Goal: Task Accomplishment & Management: Manage account settings

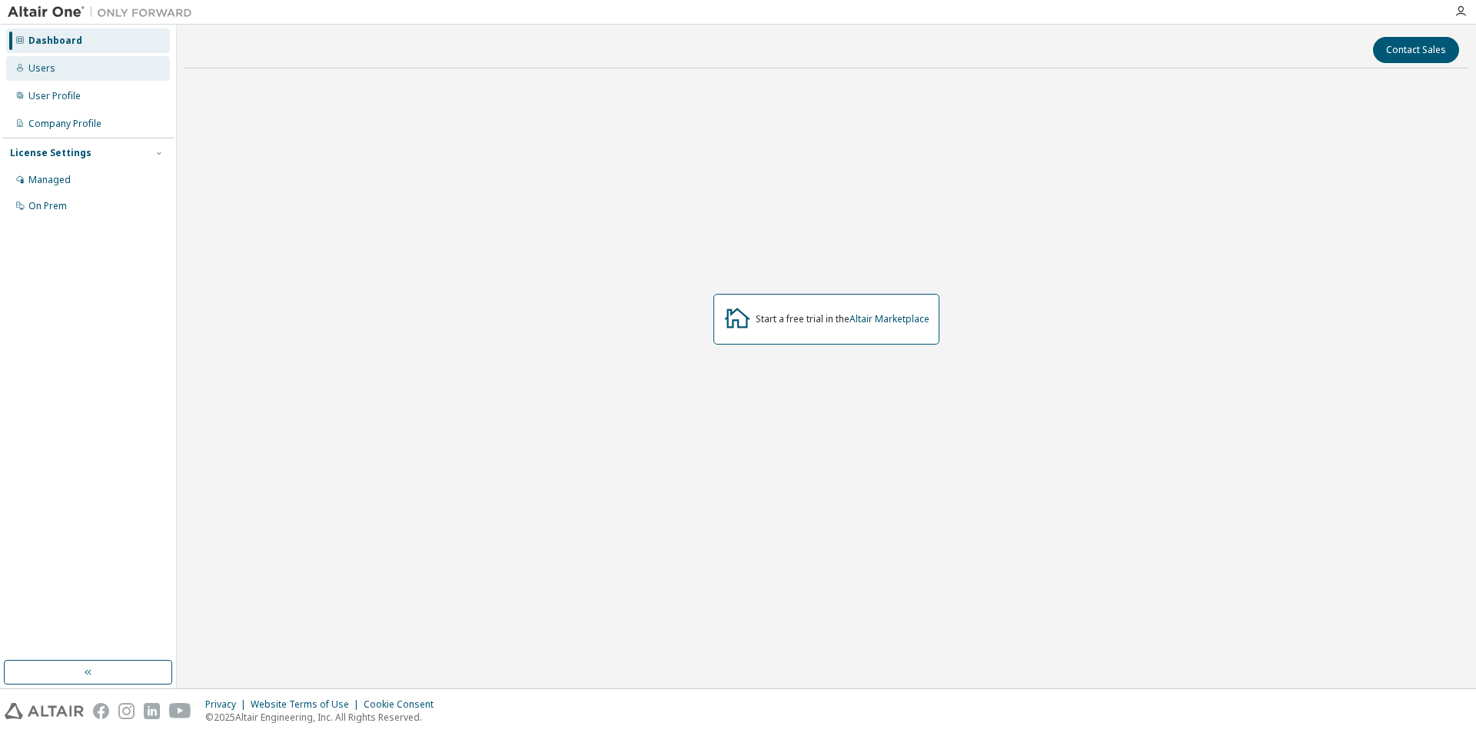
click at [55, 62] on div "Users" at bounding box center [88, 68] width 164 height 25
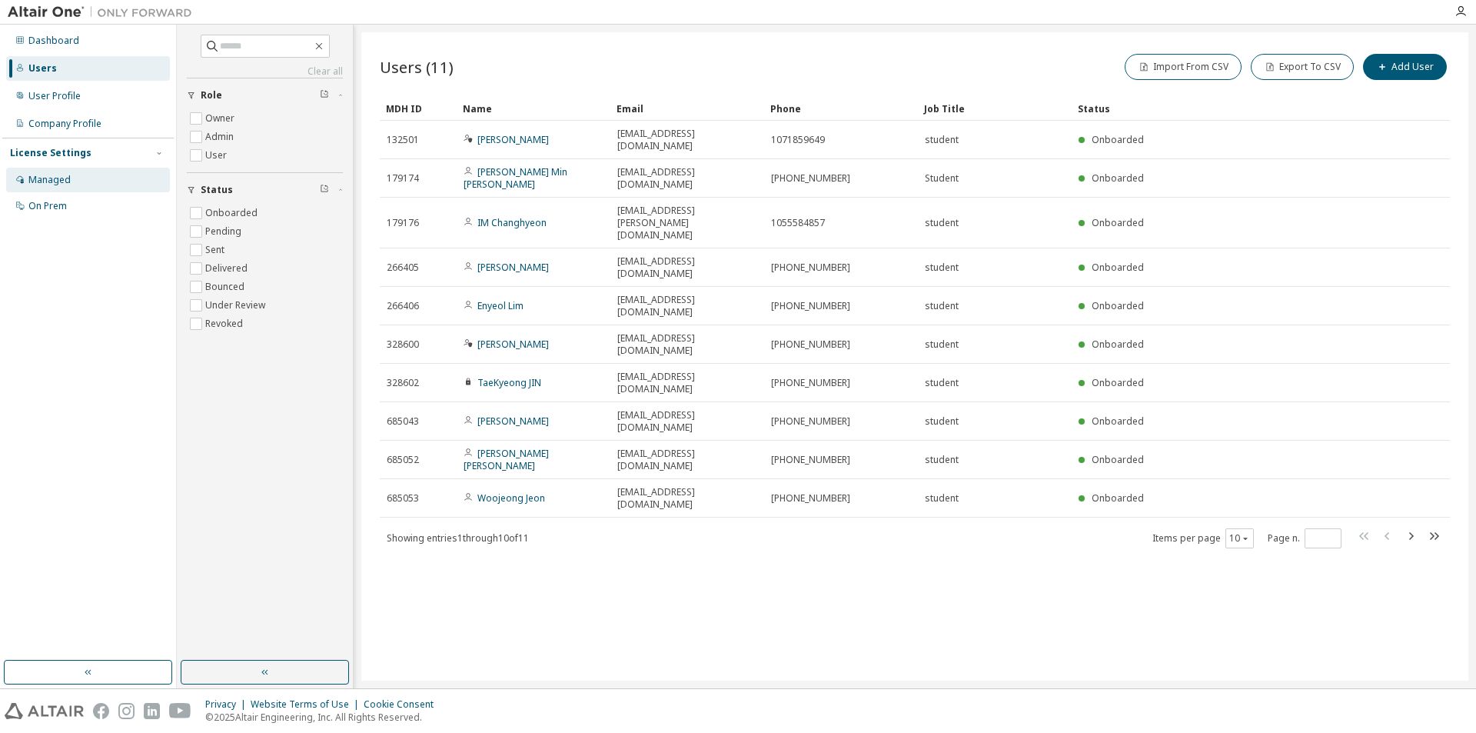
click at [55, 185] on div "Managed" at bounding box center [49, 180] width 42 height 12
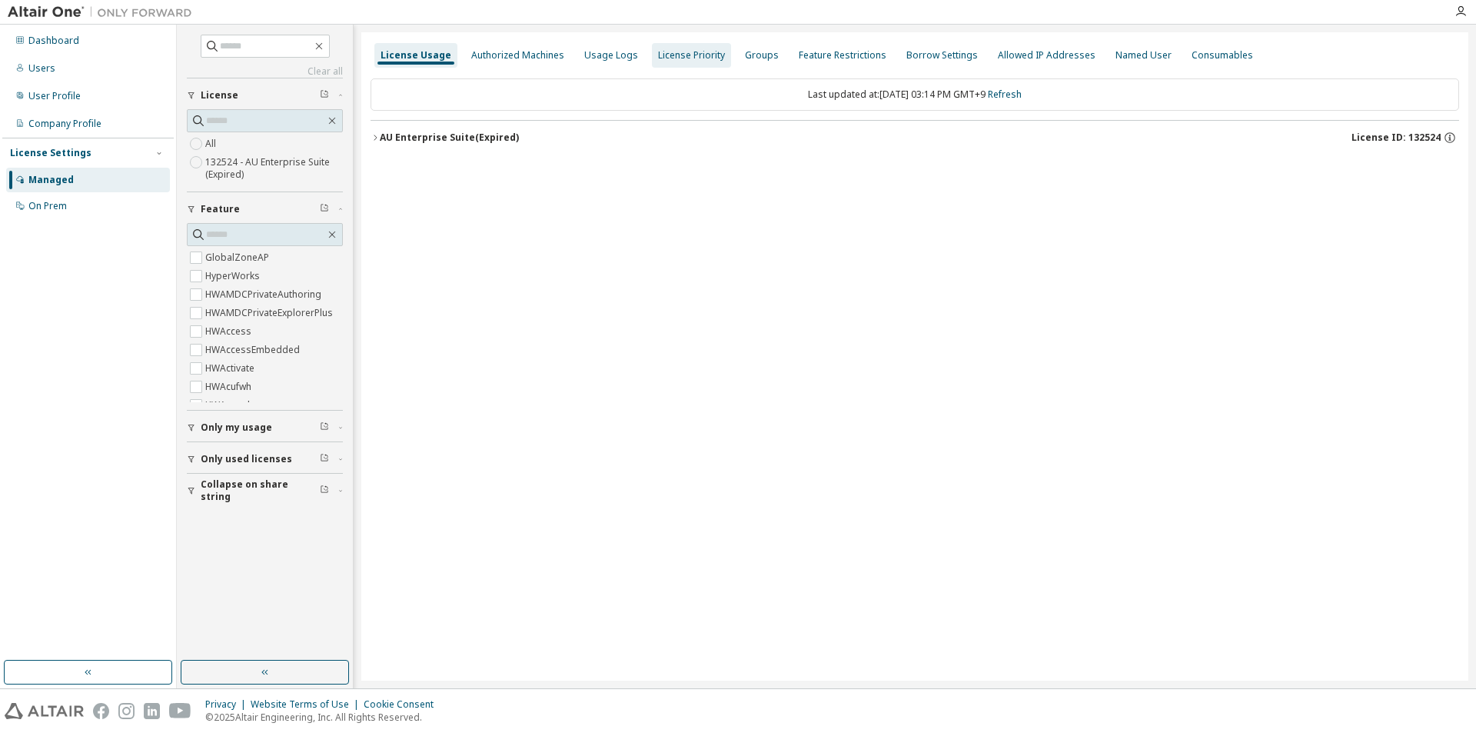
click at [662, 60] on div "License Priority" at bounding box center [691, 55] width 67 height 12
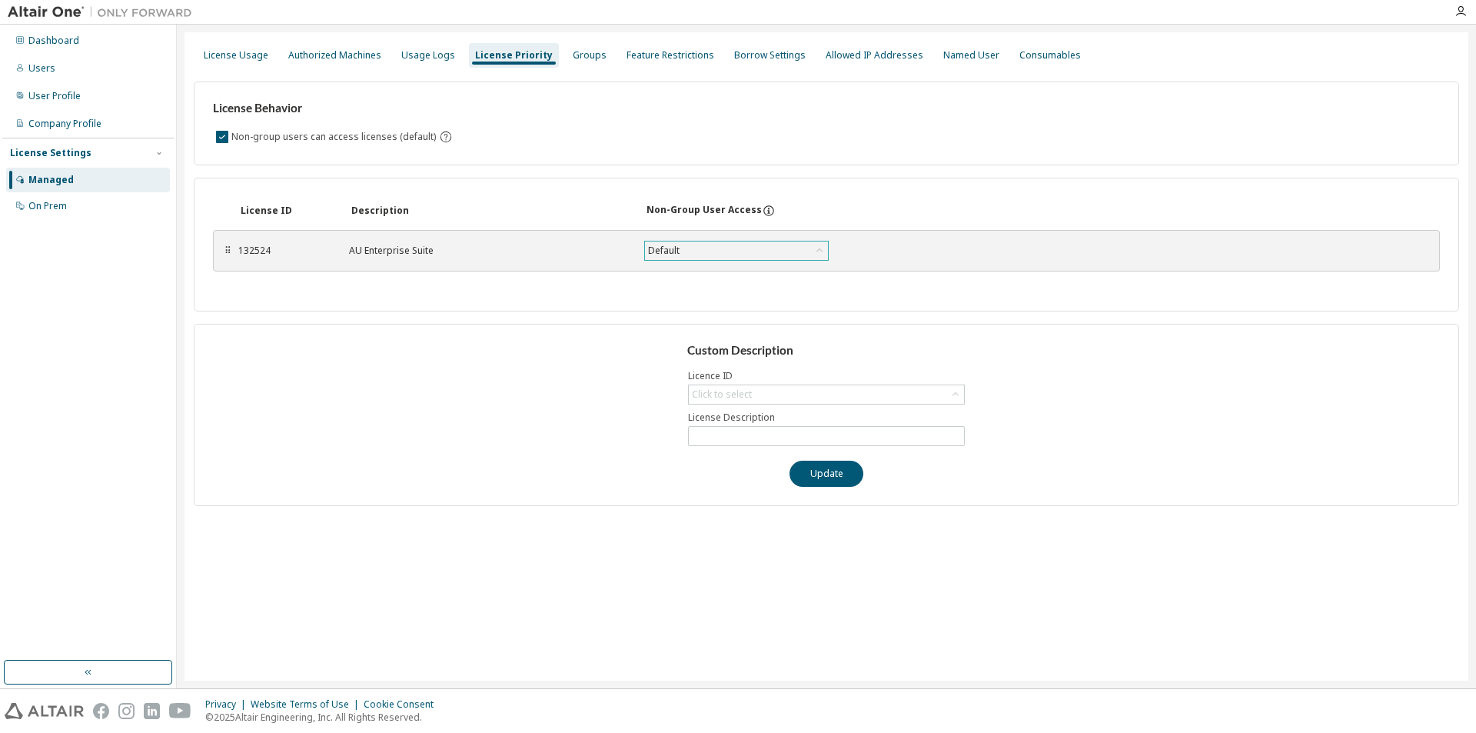
click at [695, 254] on div "Default" at bounding box center [736, 250] width 183 height 18
drag, startPoint x: 298, startPoint y: 248, endPoint x: 231, endPoint y: 254, distance: 67.2
click at [231, 254] on div "⠿ 132524 AU Enterprise Suite Default Save" at bounding box center [826, 251] width 1227 height 42
copy div "132524"
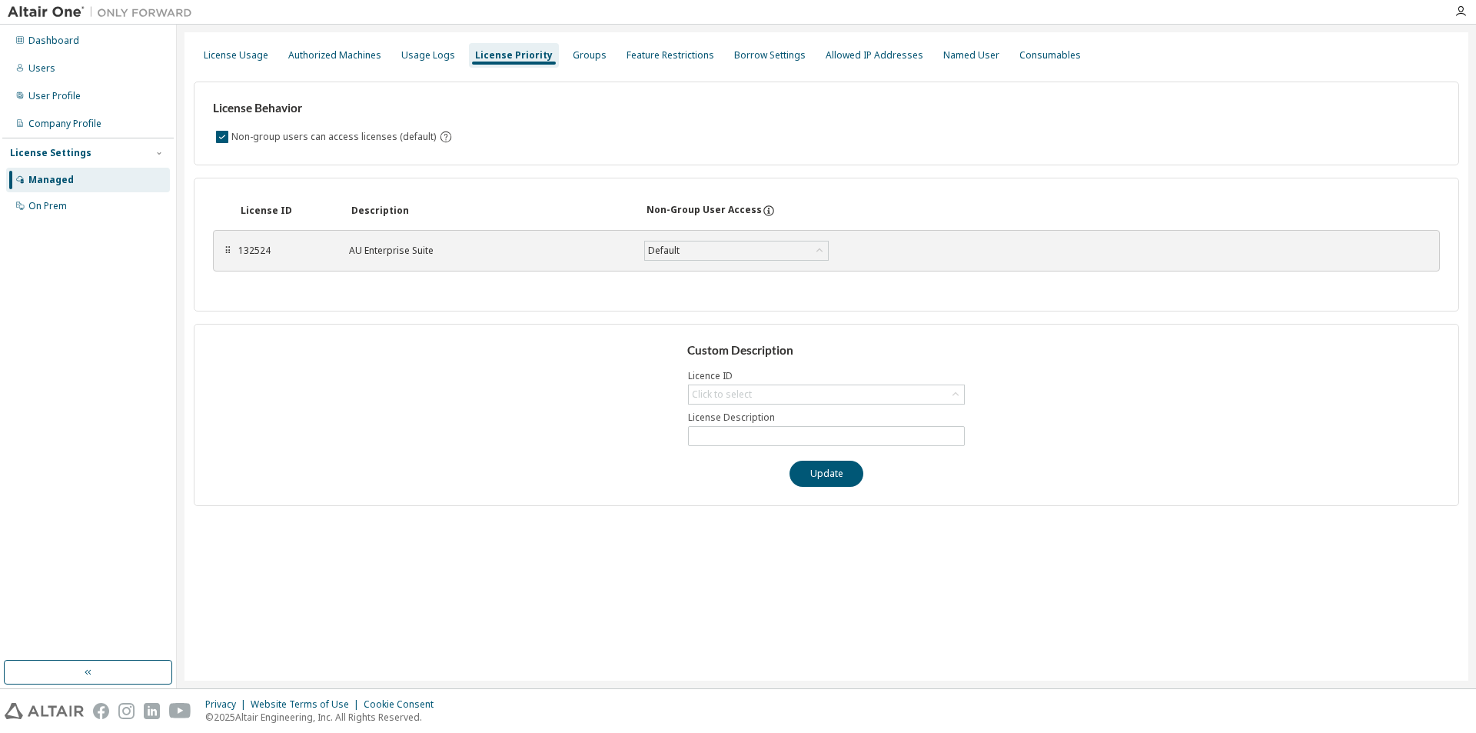
click at [464, 581] on div "License Usage Authorized Machines Usage Logs License Priority Groups Feature Re…" at bounding box center [827, 356] width 1284 height 648
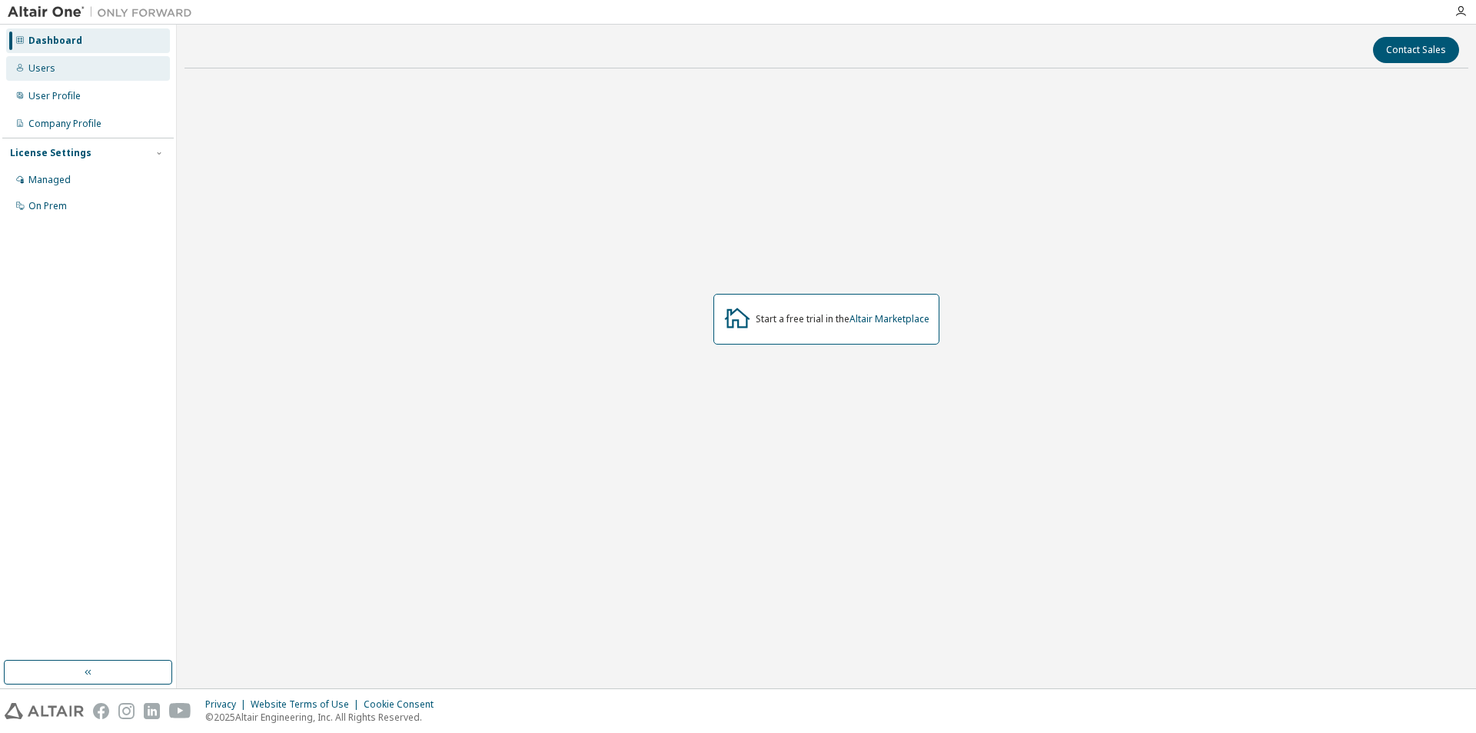
click at [68, 78] on div "Users" at bounding box center [88, 68] width 164 height 25
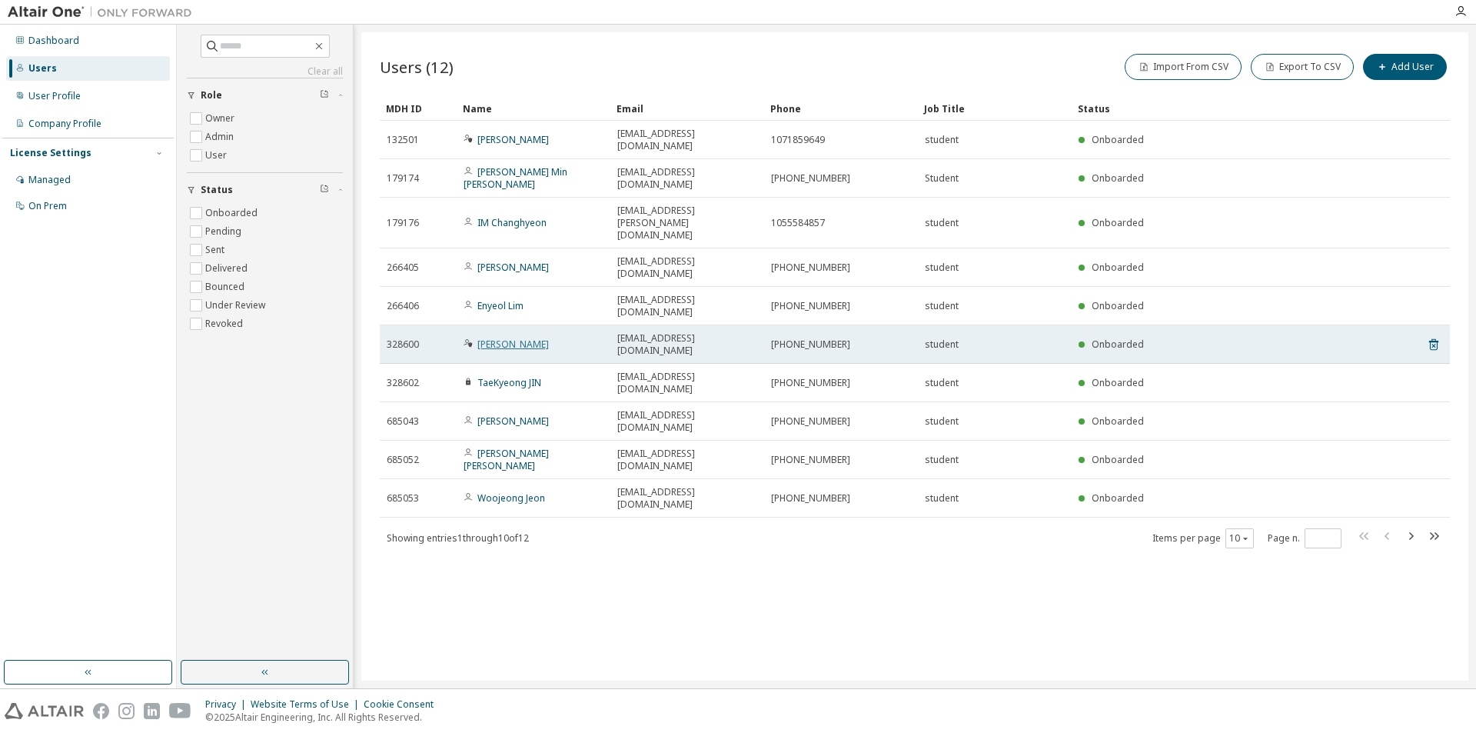
click at [510, 337] on link "[PERSON_NAME]" at bounding box center [512, 343] width 71 height 13
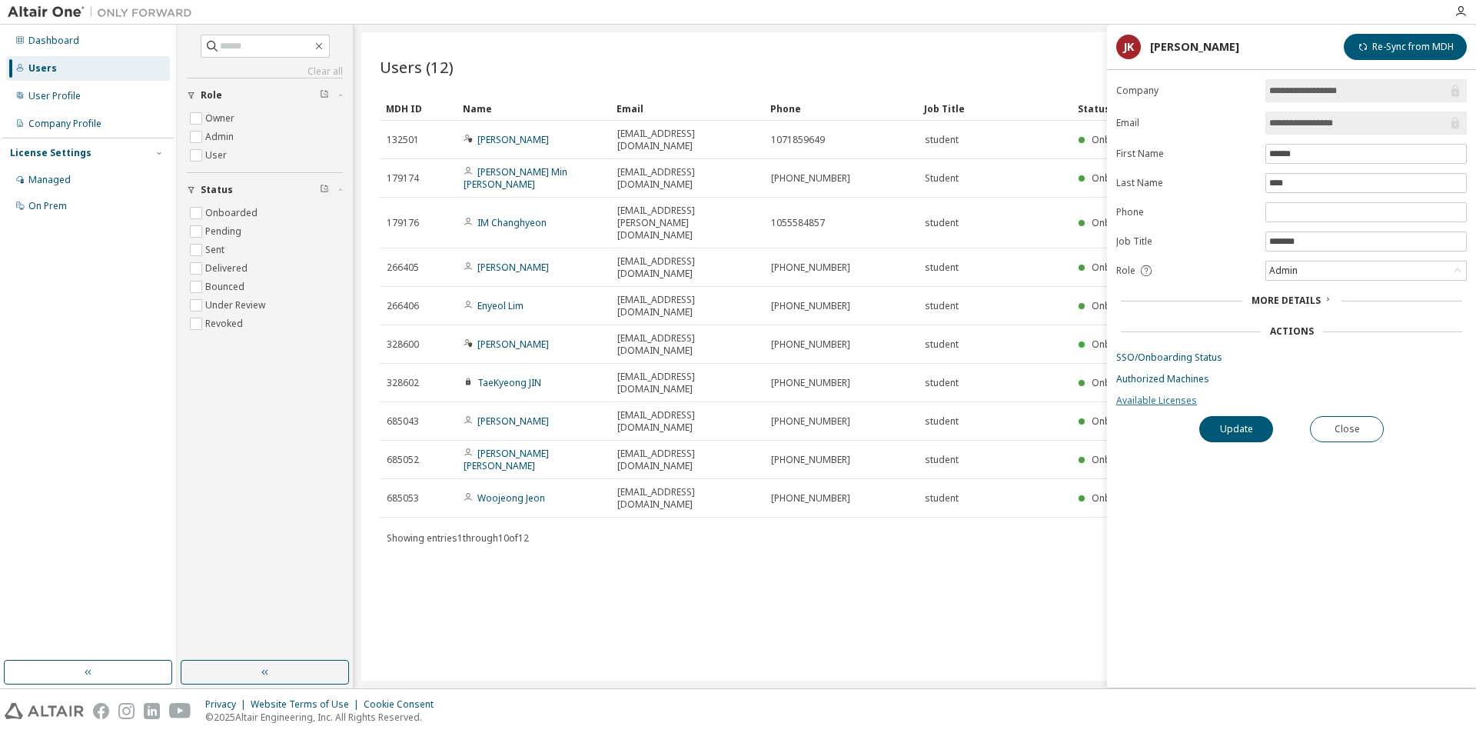
click at [1179, 401] on link "Available Licenses" at bounding box center [1291, 400] width 351 height 12
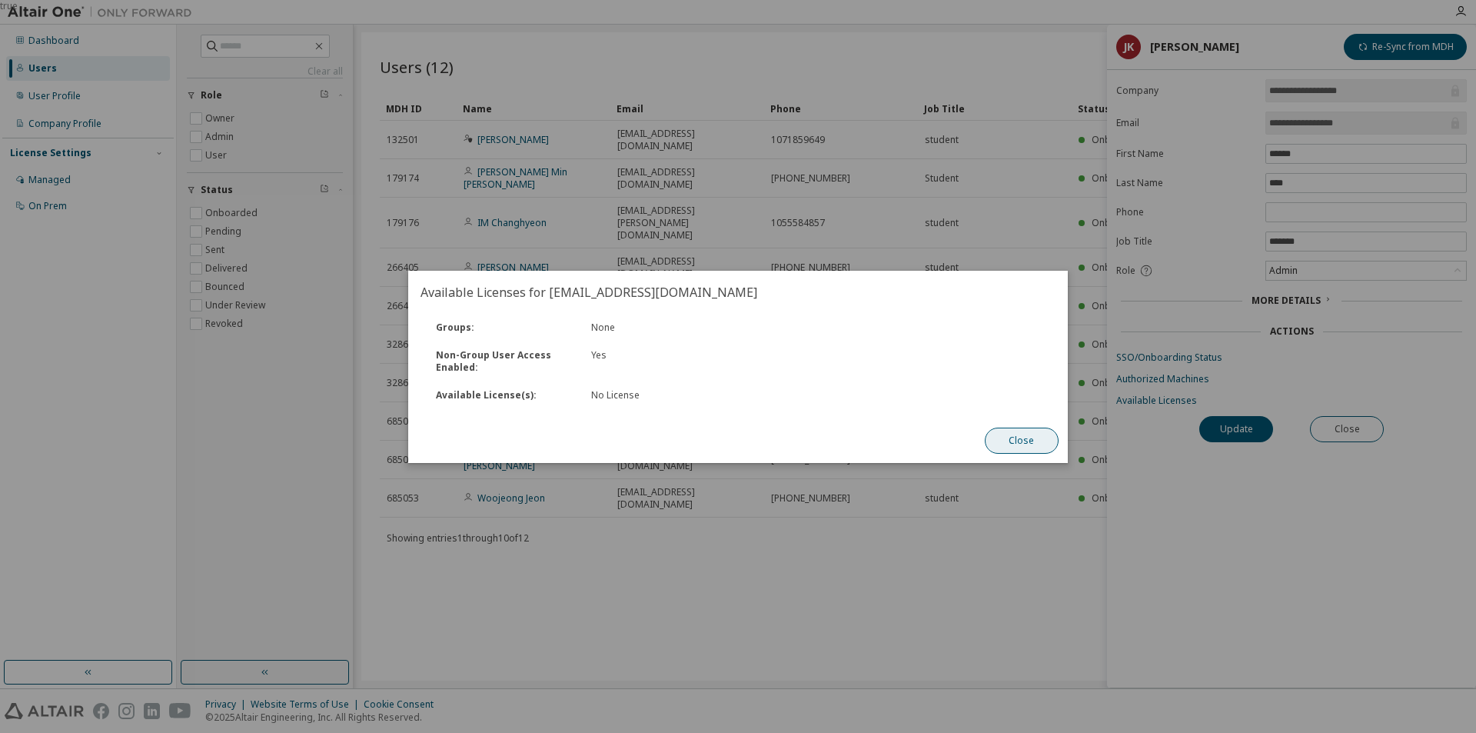
click at [1034, 434] on button "Close" at bounding box center [1022, 440] width 74 height 26
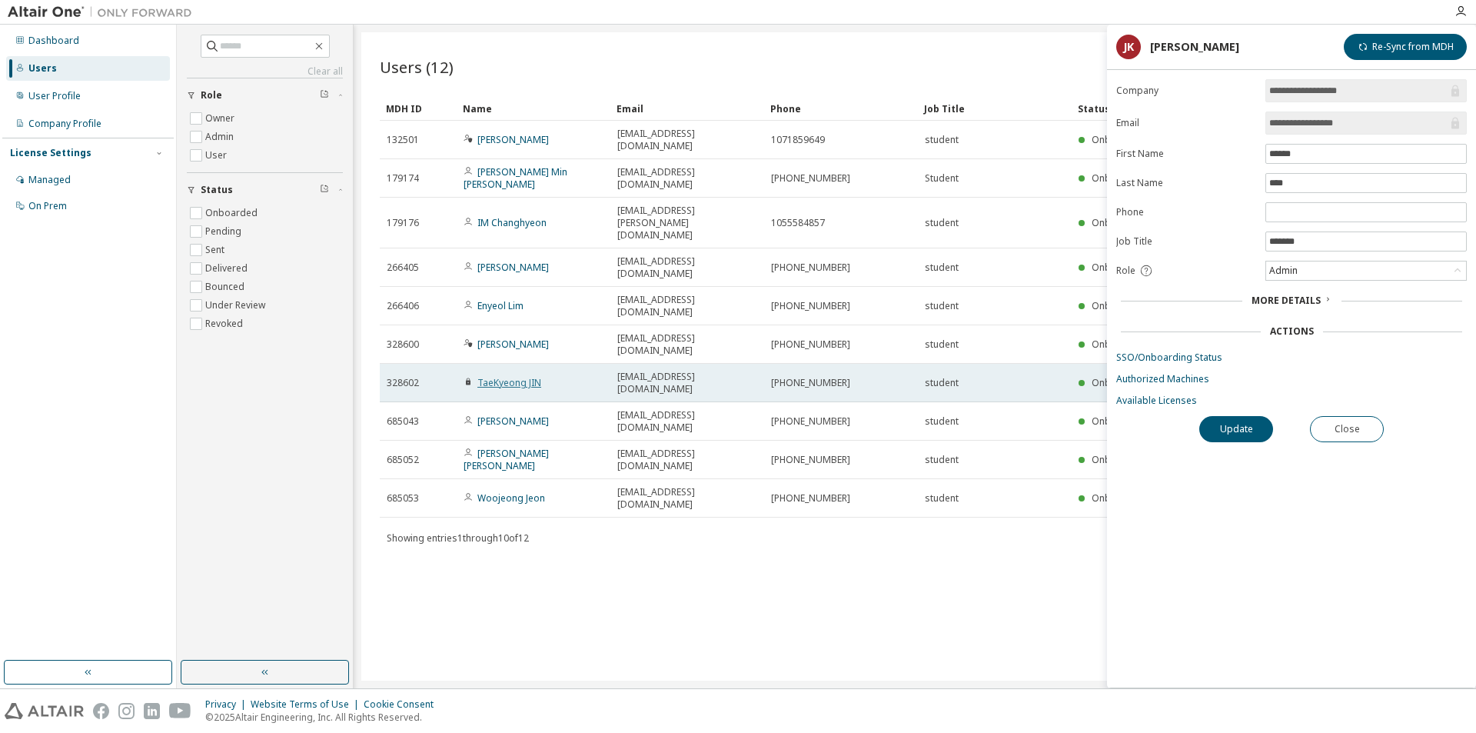
click at [503, 376] on link "TaeKyeong JIN" at bounding box center [509, 382] width 64 height 13
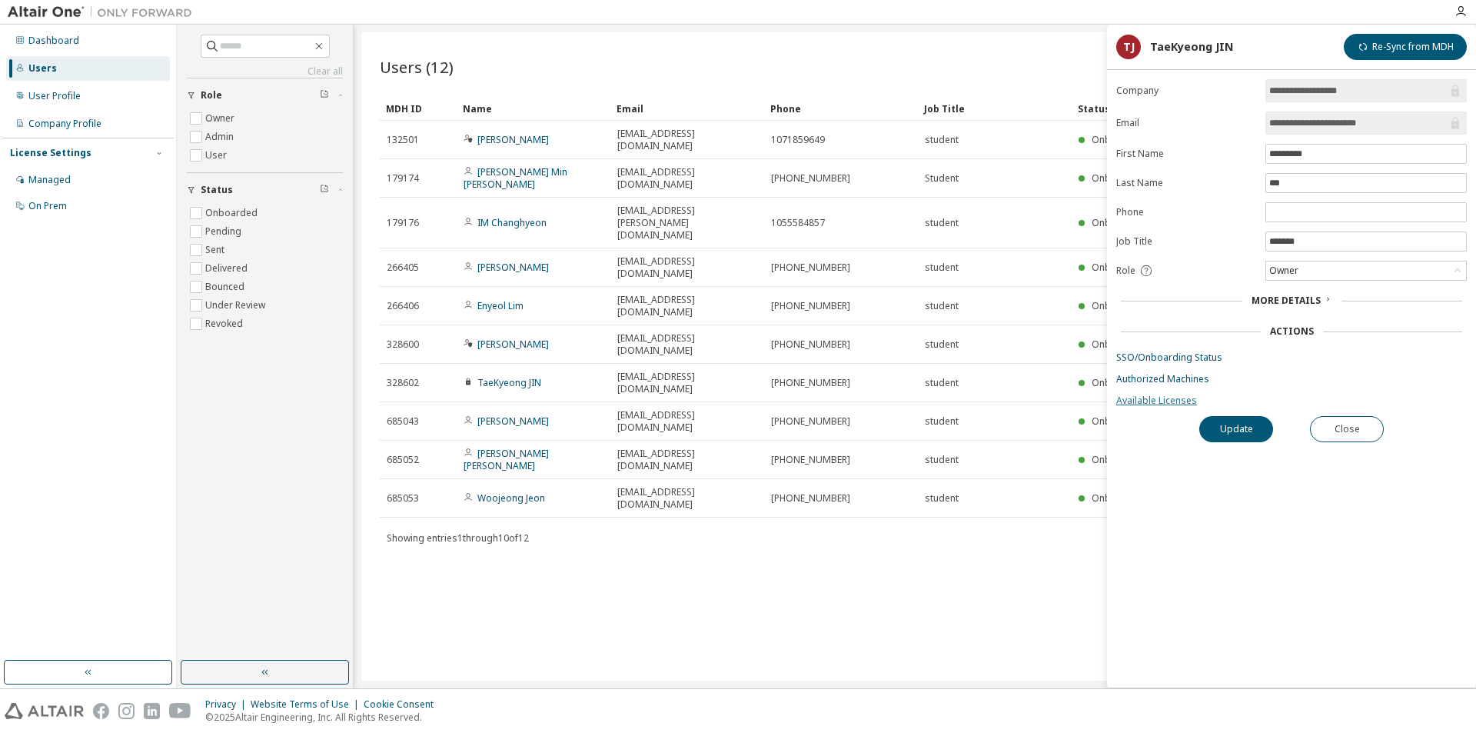
click at [1129, 405] on link "Available Licenses" at bounding box center [1291, 400] width 351 height 12
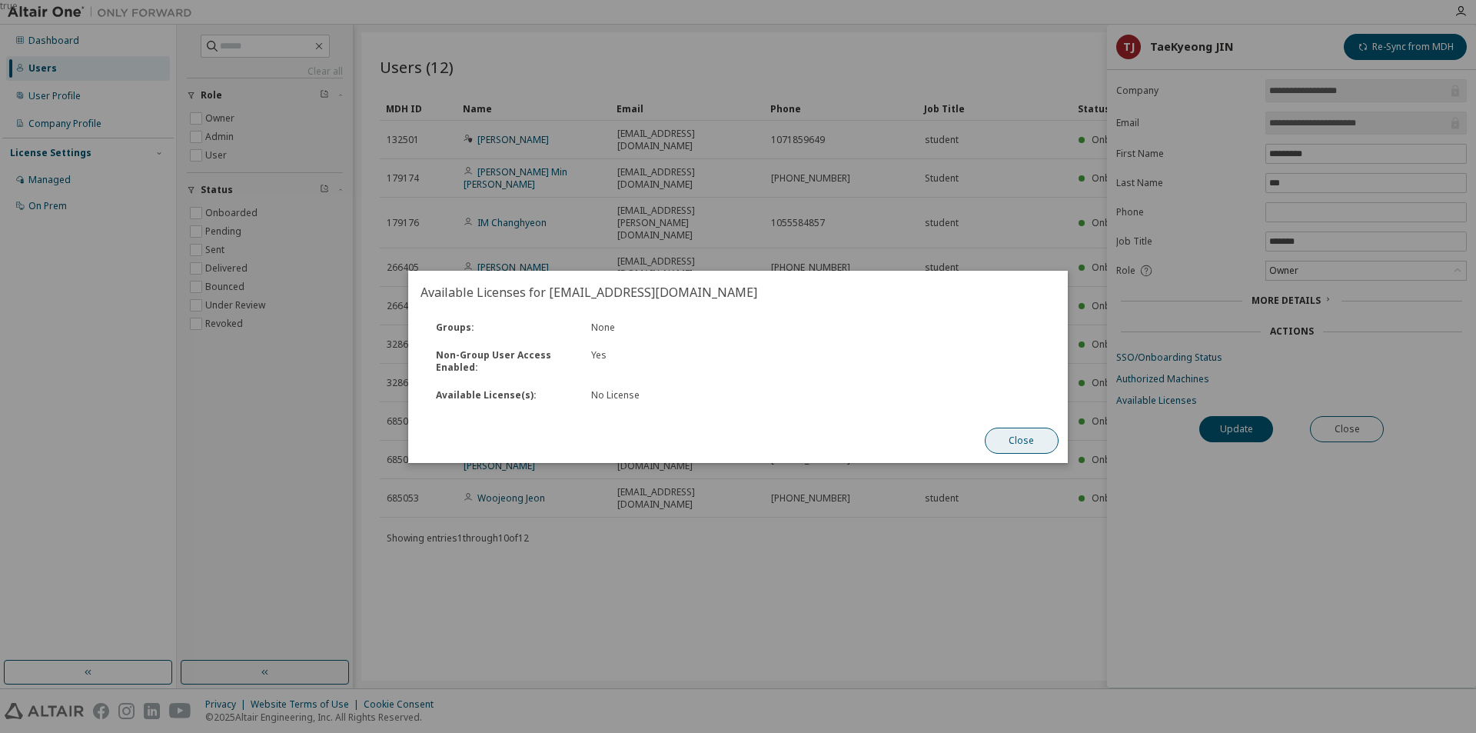
click at [1031, 430] on button "Close" at bounding box center [1022, 440] width 74 height 26
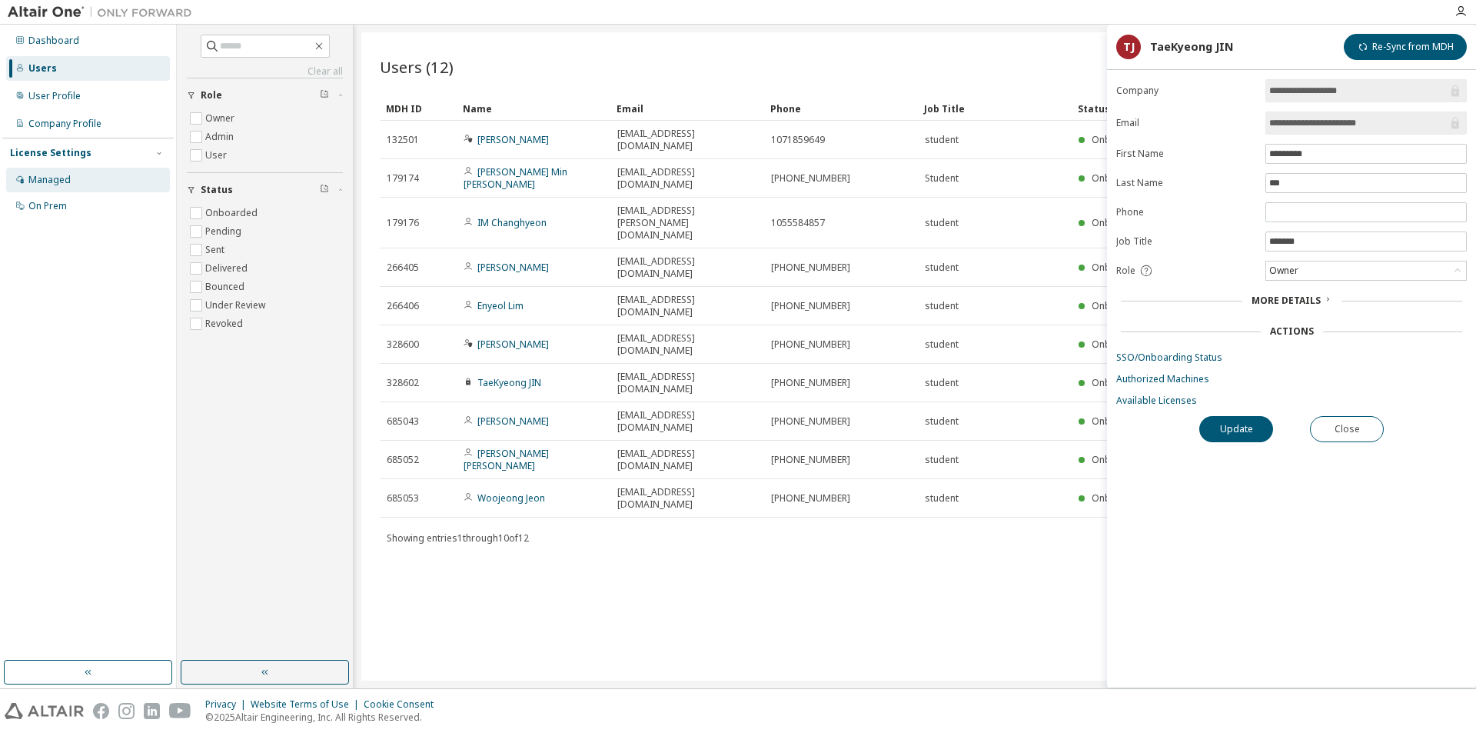
click at [75, 173] on div "Managed" at bounding box center [88, 180] width 164 height 25
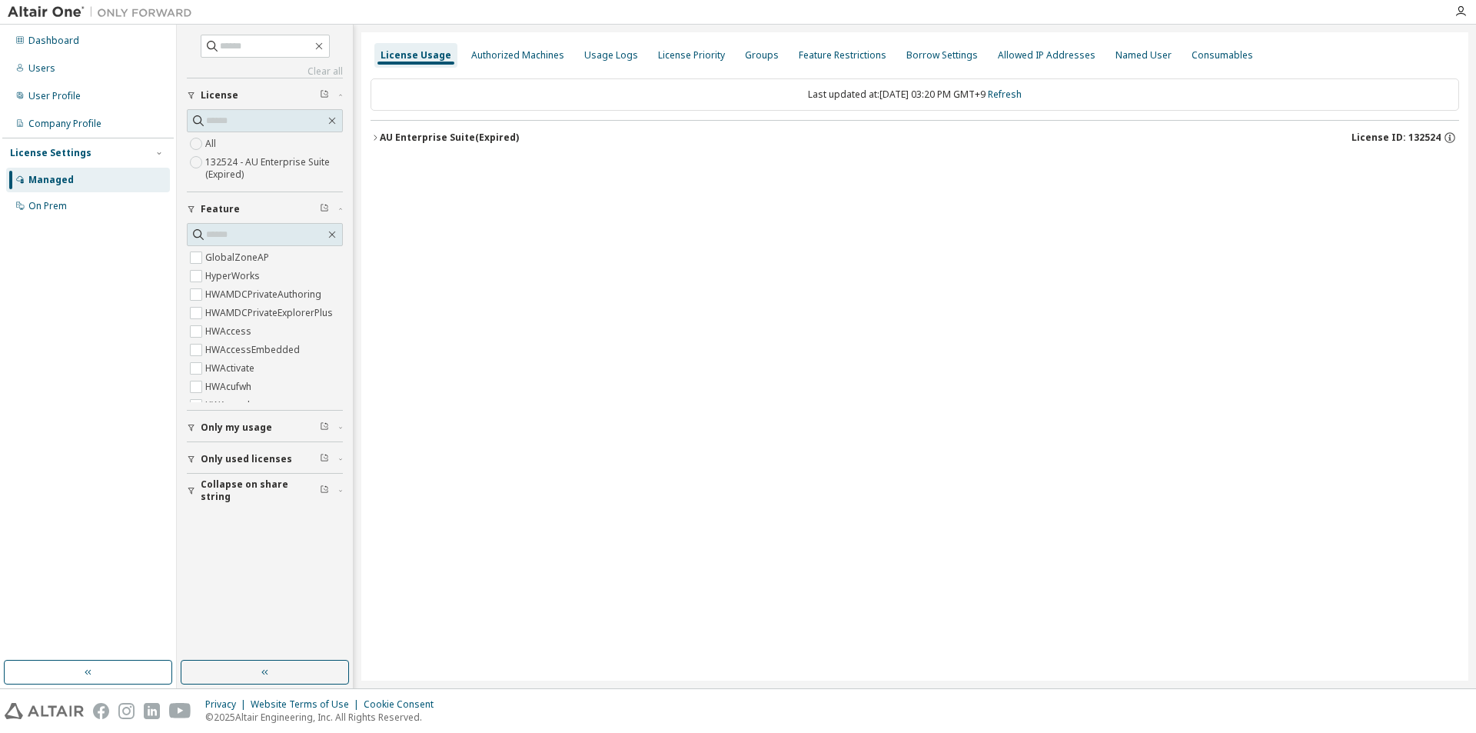
click at [373, 135] on icon "button" at bounding box center [375, 137] width 9 height 9
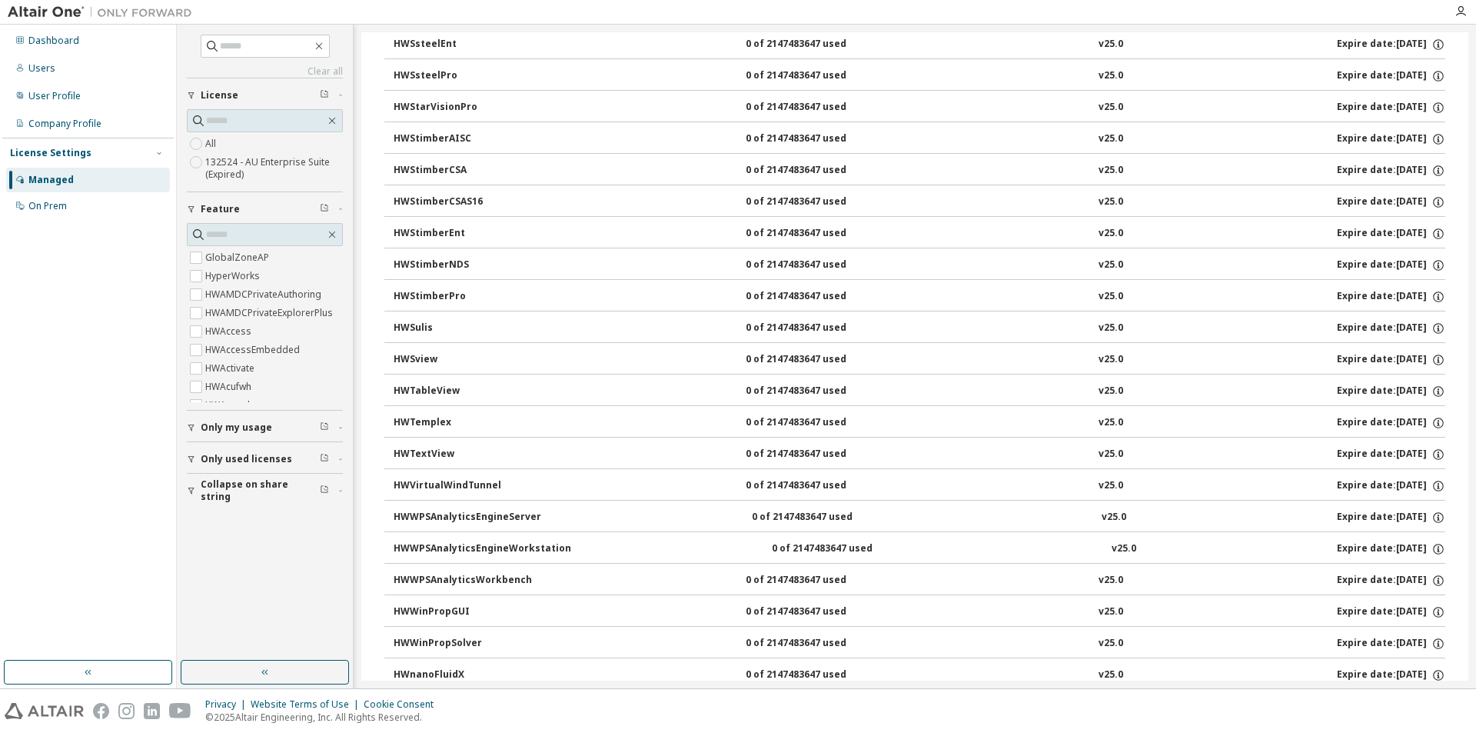
scroll to position [9270, 0]
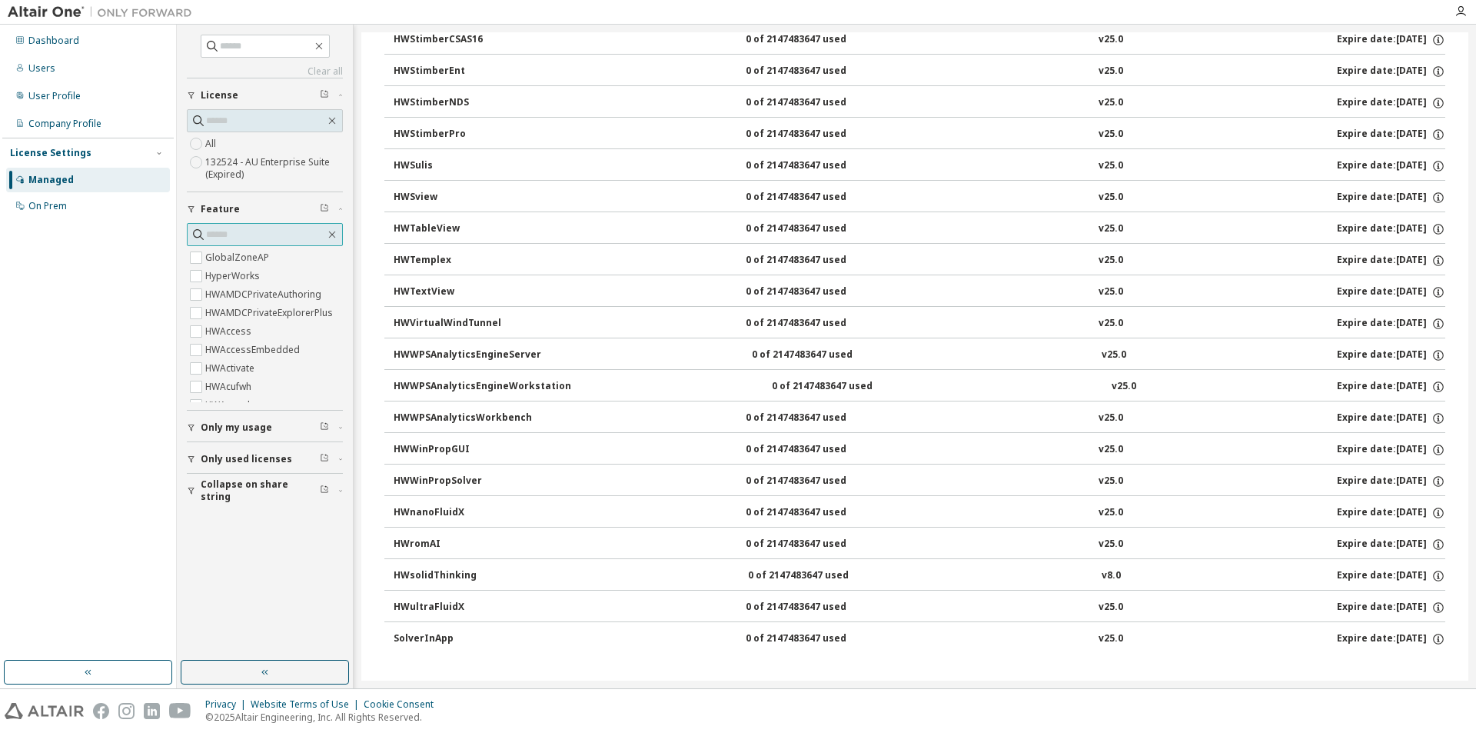
drag, startPoint x: 260, startPoint y: 234, endPoint x: 251, endPoint y: 240, distance: 10.5
click at [260, 234] on input "text" at bounding box center [265, 234] width 119 height 15
type input "***"
click at [259, 264] on label "HWultraFluidX" at bounding box center [237, 257] width 64 height 18
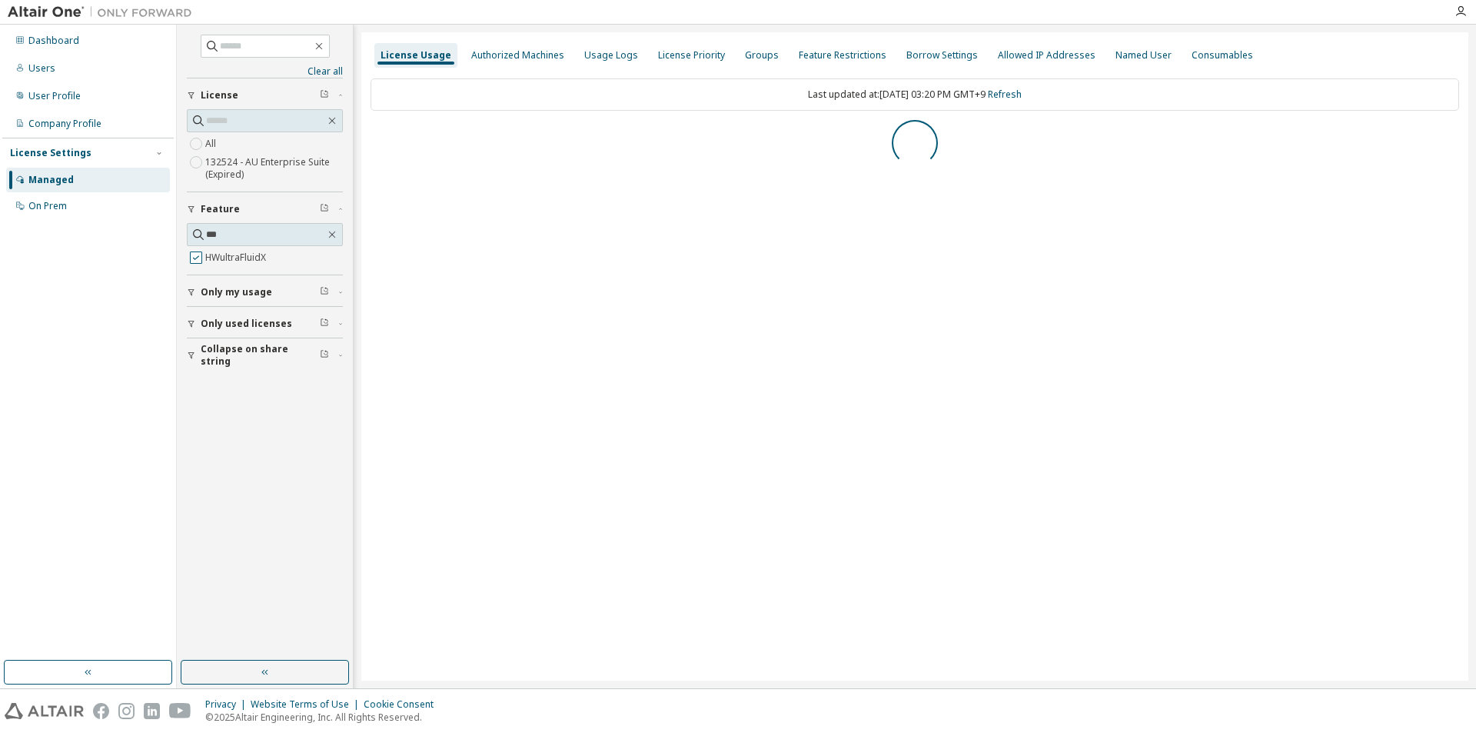
click at [259, 264] on label "HWultraFluidX" at bounding box center [237, 257] width 64 height 18
click at [683, 390] on div "License Usage Authorized Machines Usage Logs License Priority Groups Feature Re…" at bounding box center [914, 356] width 1107 height 648
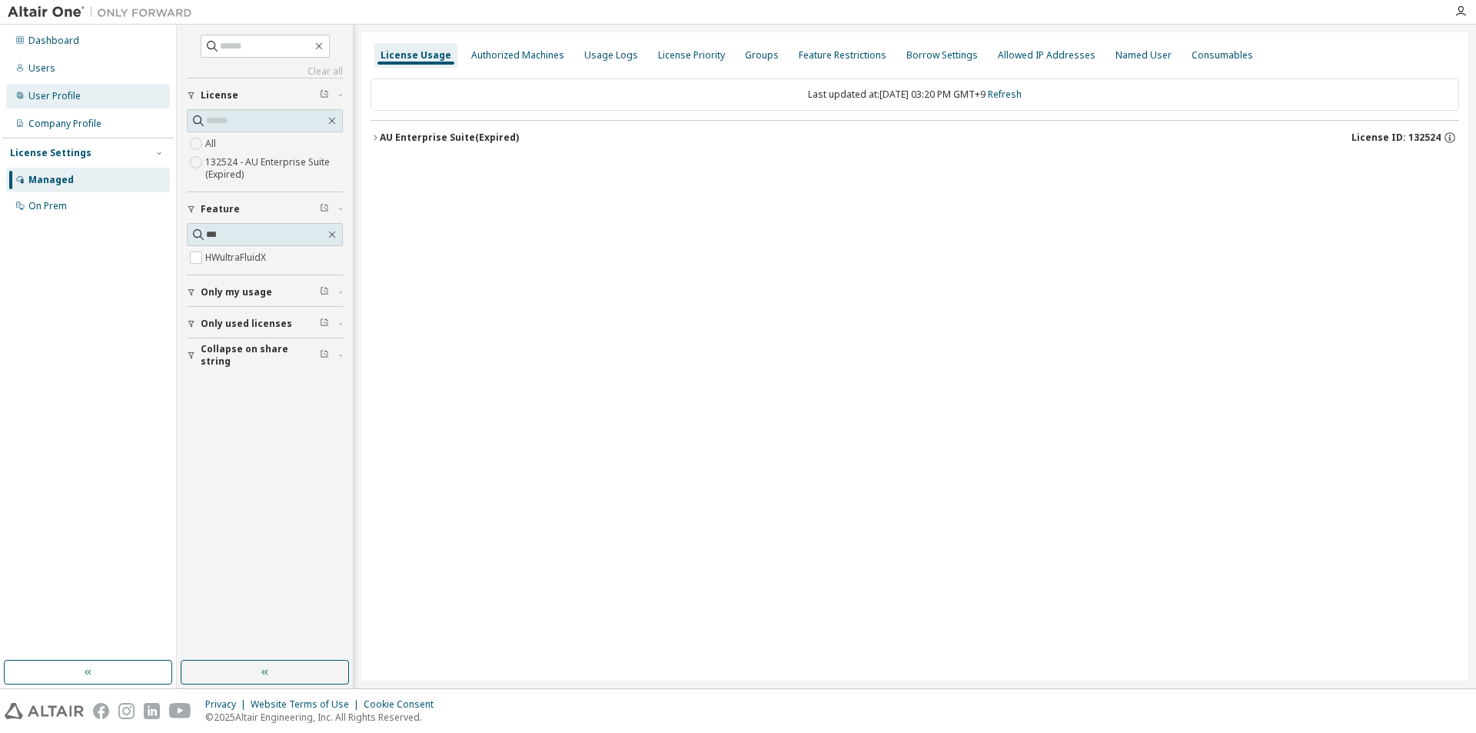
click at [66, 94] on div "User Profile" at bounding box center [54, 96] width 52 height 12
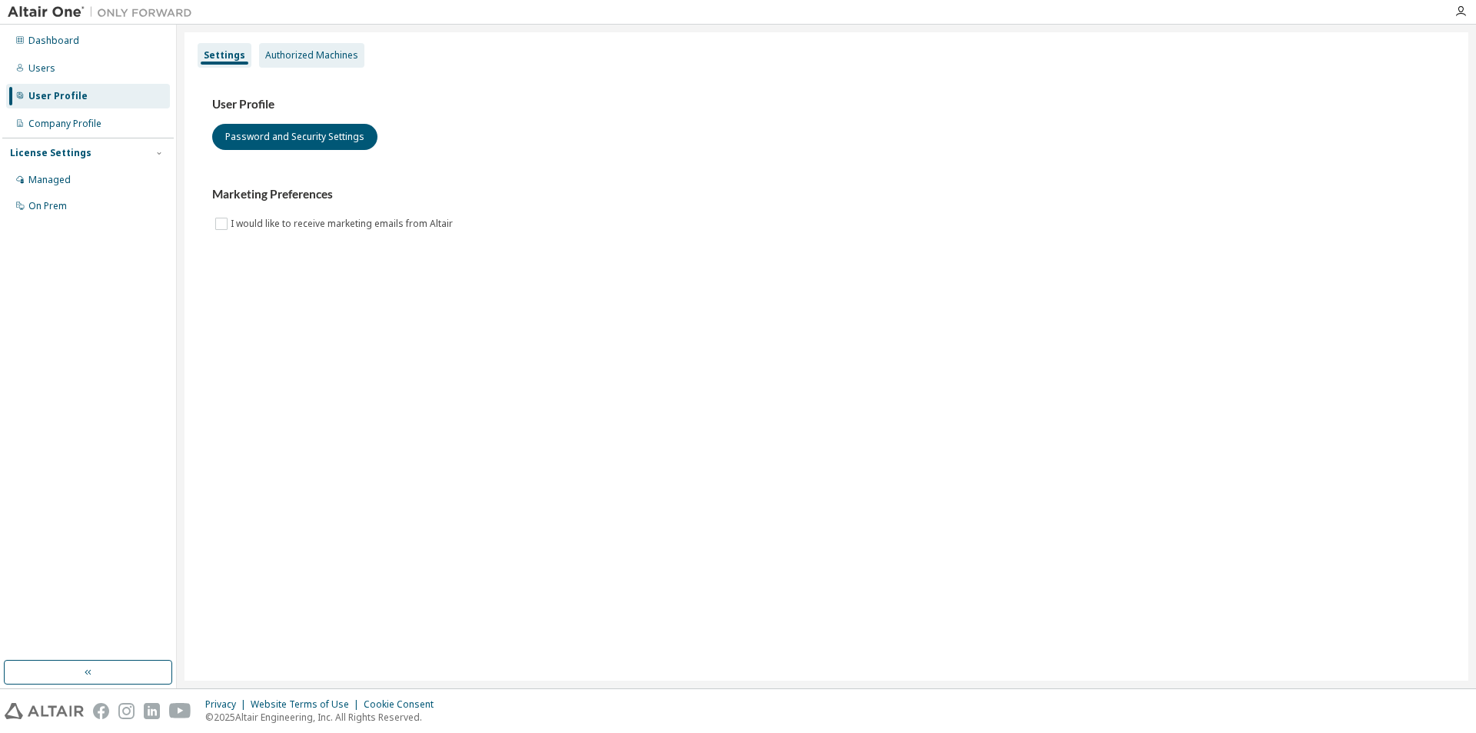
click at [305, 59] on div "Authorized Machines" at bounding box center [311, 55] width 93 height 12
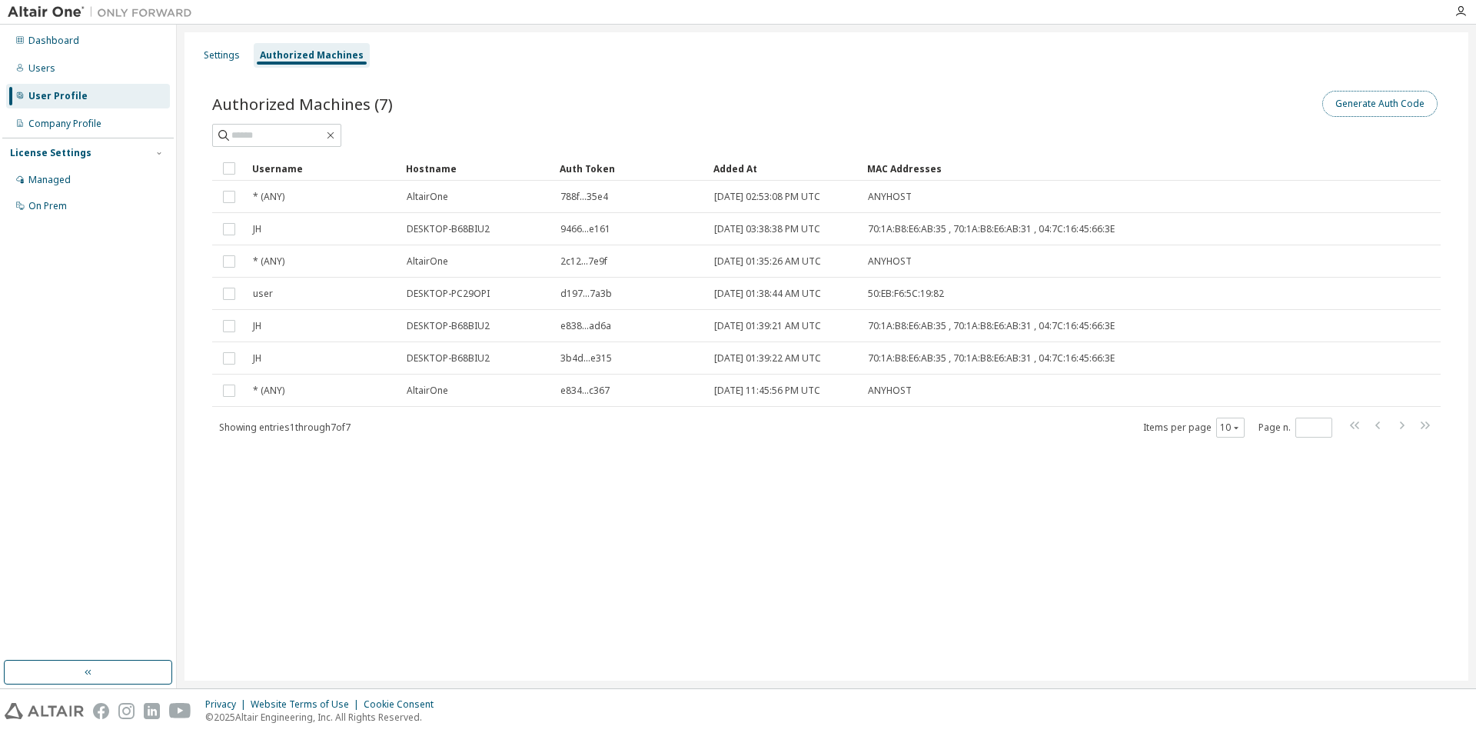
click at [1372, 94] on button "Generate Auth Code" at bounding box center [1379, 104] width 115 height 26
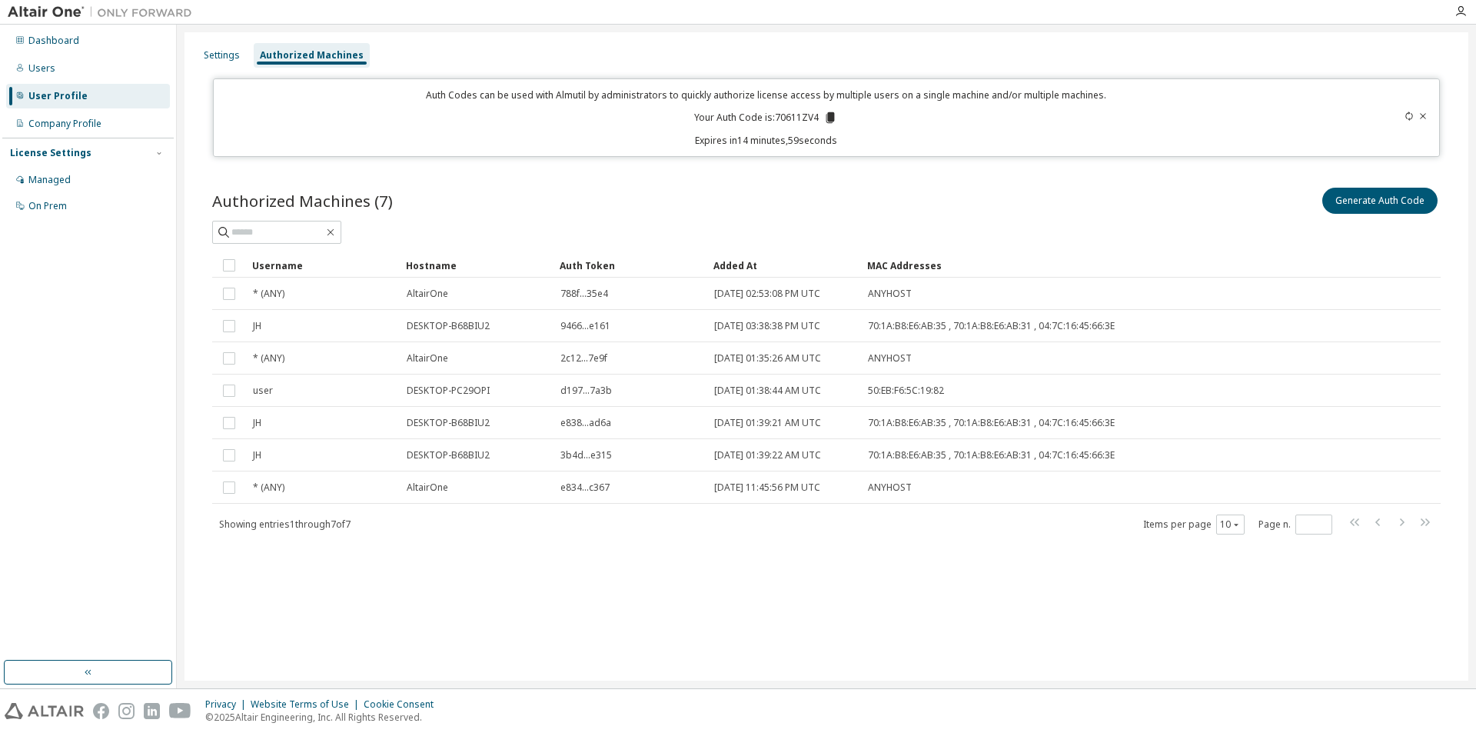
click at [826, 117] on icon at bounding box center [830, 117] width 8 height 11
drag, startPoint x: 394, startPoint y: 650, endPoint x: 281, endPoint y: 572, distance: 137.1
click at [394, 649] on div "Settings Authorized Machines Auth Codes can be used with Almutil by administrat…" at bounding box center [827, 356] width 1284 height 648
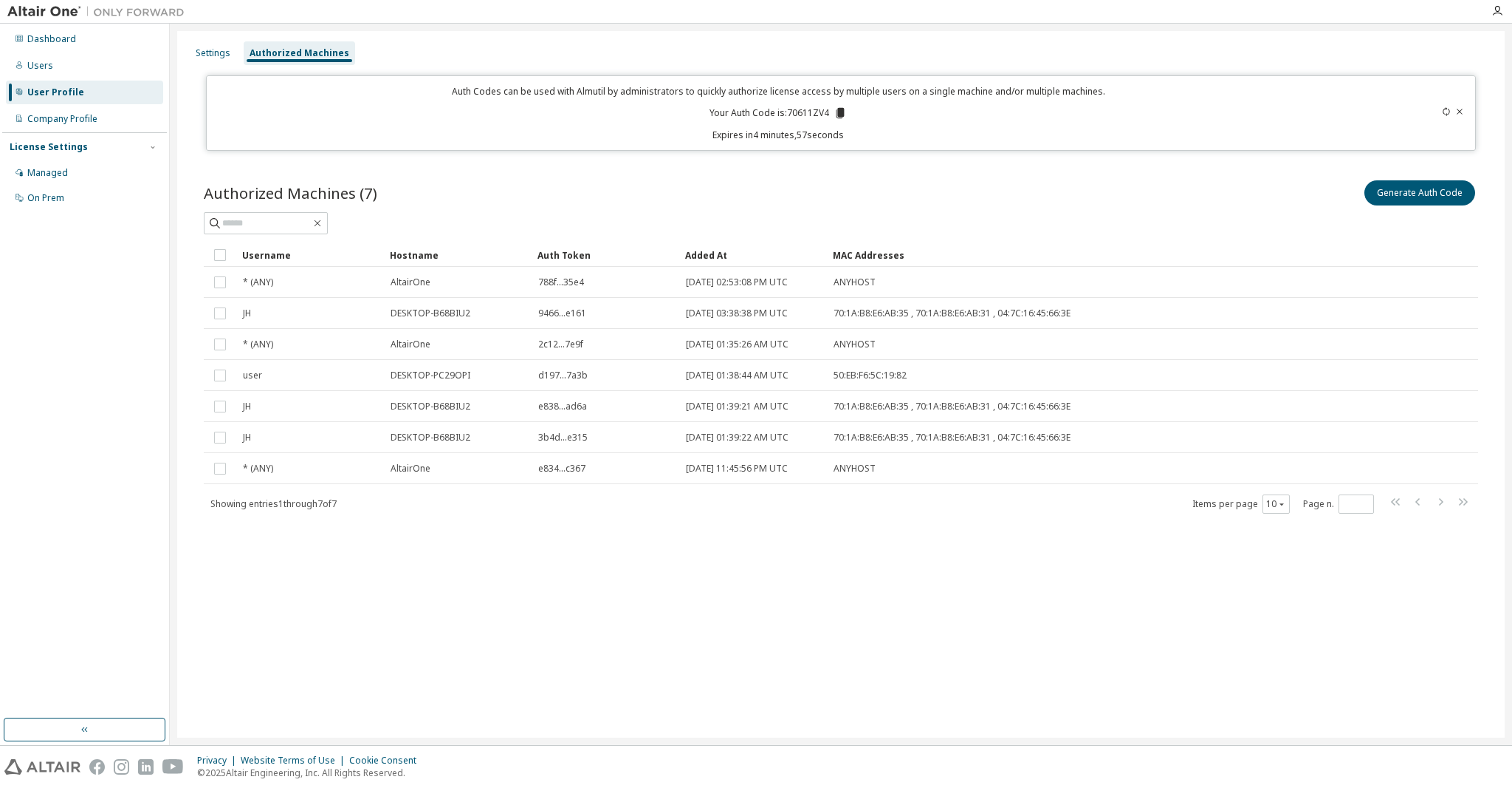
click at [91, 90] on div "User Profile" at bounding box center [85, 92] width 158 height 24
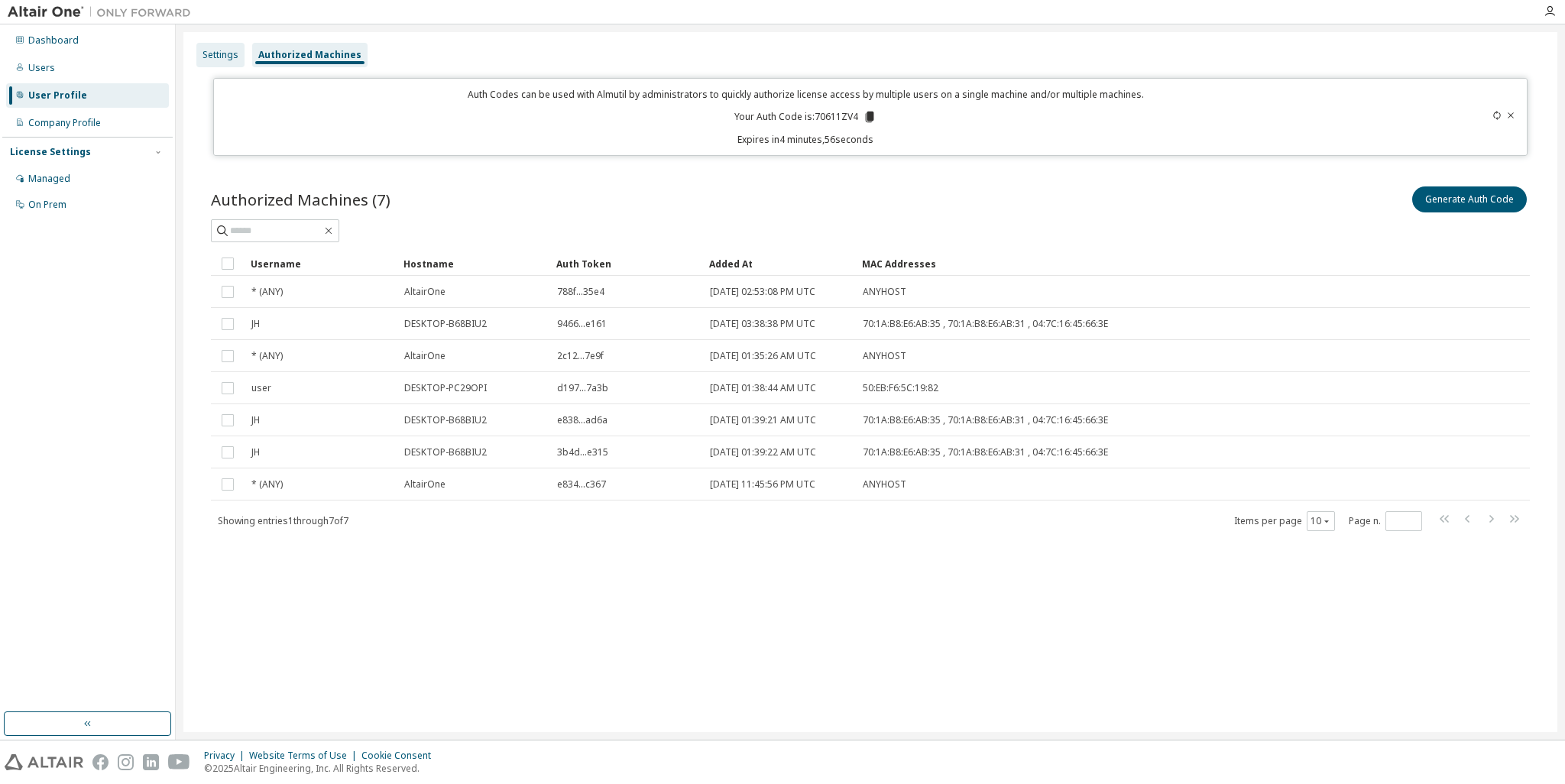
drag, startPoint x: 220, startPoint y: 47, endPoint x: 226, endPoint y: 58, distance: 12.5
click at [220, 47] on div "Settings" at bounding box center [221, 55] width 48 height 25
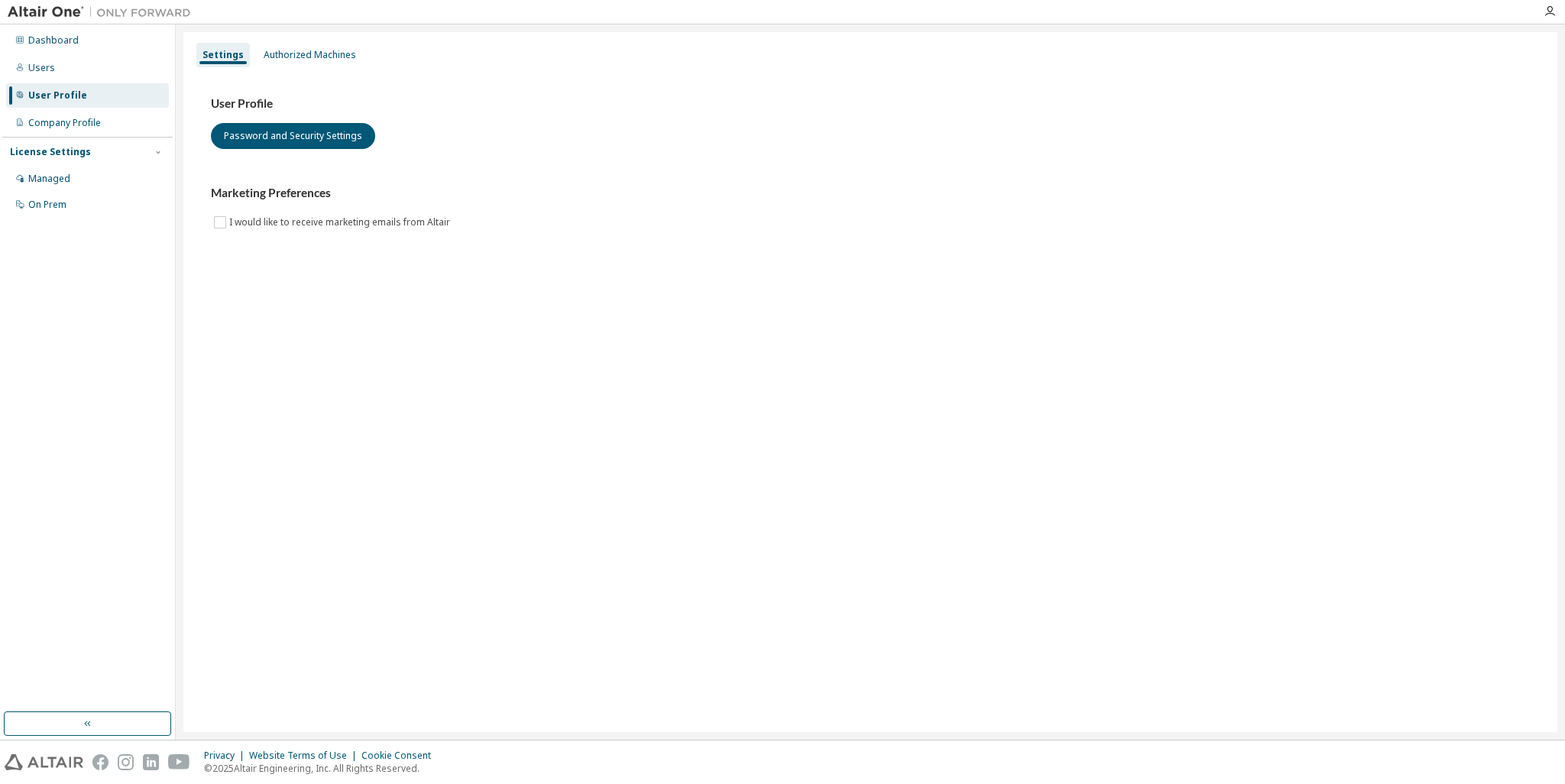
click at [227, 60] on div "Settings" at bounding box center [224, 55] width 42 height 12
click at [62, 72] on div "Users" at bounding box center [87, 68] width 163 height 25
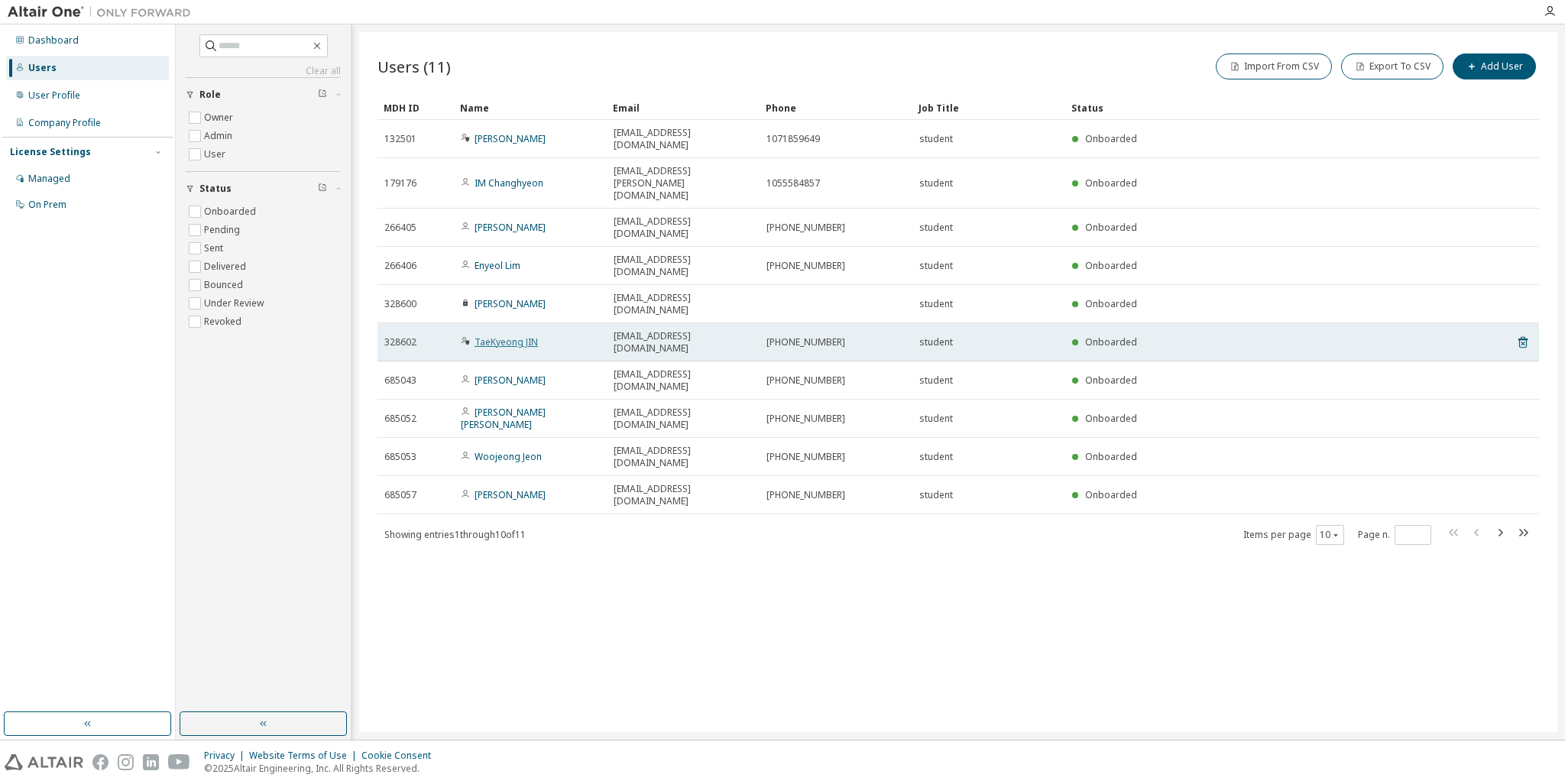
click at [496, 335] on link "TaeKyeong JIN" at bounding box center [506, 341] width 64 height 13
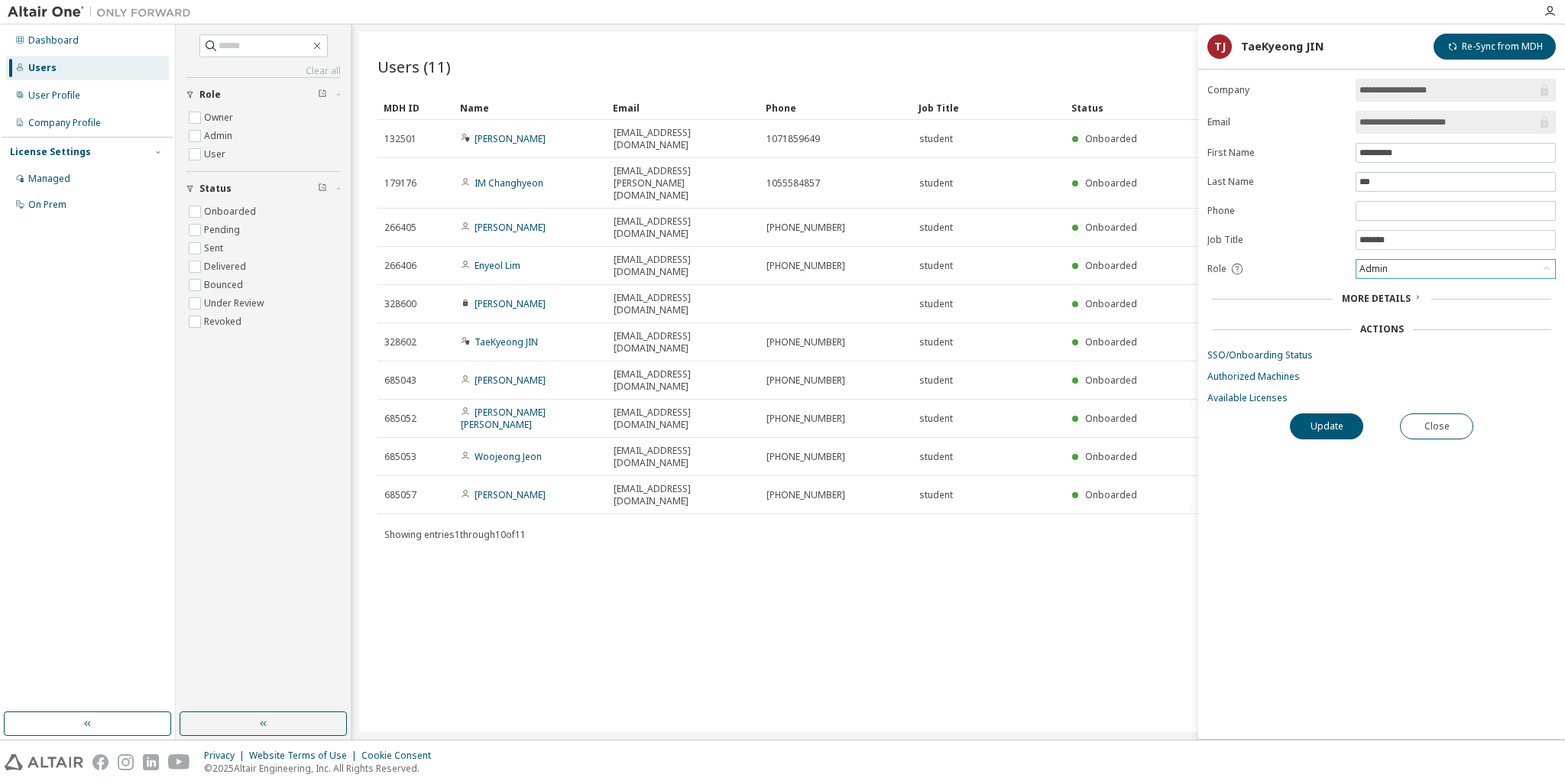
click at [1403, 264] on div "Admin" at bounding box center [1457, 268] width 199 height 18
click at [1393, 299] on li "Owner" at bounding box center [1455, 306] width 196 height 20
click at [1338, 420] on button "Update" at bounding box center [1327, 426] width 74 height 26
click at [918, 557] on div "Users (11) Import From CSV Export To CSV Add User Clear Load Save Save As Field…" at bounding box center [957, 382] width 1198 height 700
